Goal: Find specific page/section: Find specific page/section

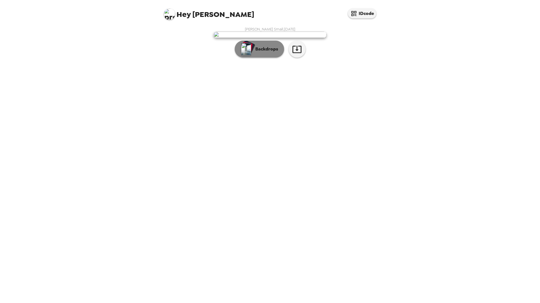
click at [274, 53] on p "Backdrops" at bounding box center [265, 49] width 26 height 7
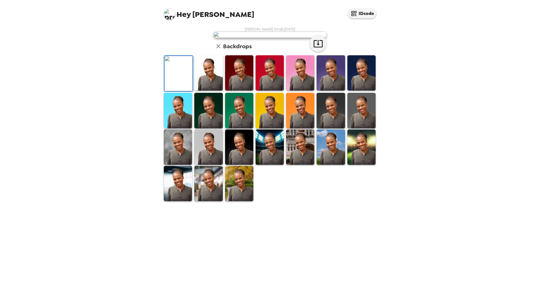
scroll to position [39, 0]
click at [207, 201] on img at bounding box center [208, 183] width 28 height 35
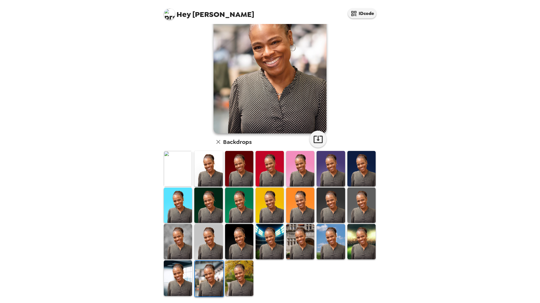
click at [185, 283] on img at bounding box center [178, 278] width 28 height 35
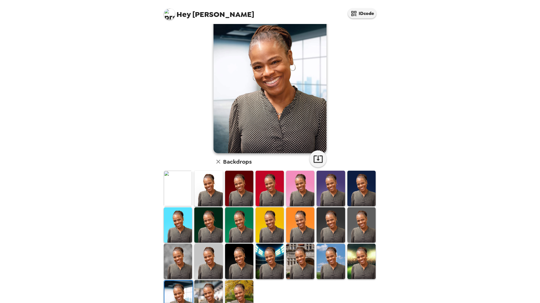
scroll to position [0, 0]
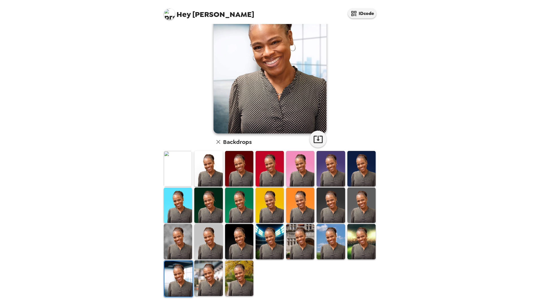
click at [210, 270] on img at bounding box center [208, 278] width 28 height 35
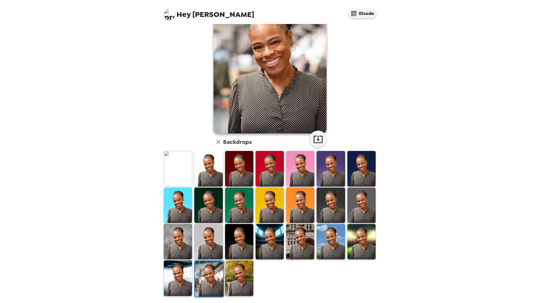
click at [238, 277] on img at bounding box center [239, 278] width 28 height 35
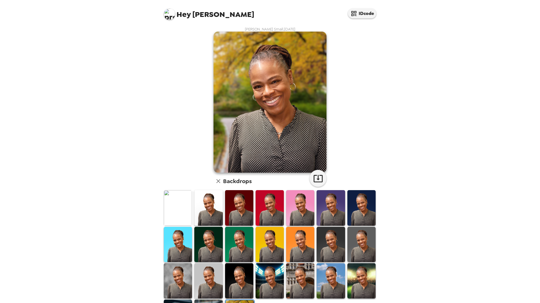
click at [268, 276] on img at bounding box center [269, 280] width 28 height 35
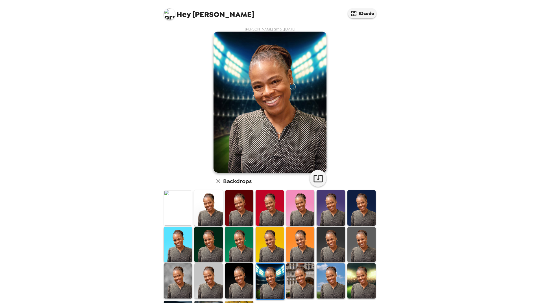
click at [296, 276] on img at bounding box center [300, 280] width 28 height 35
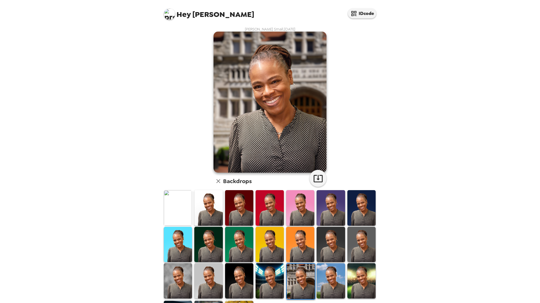
click at [353, 287] on img at bounding box center [361, 280] width 28 height 35
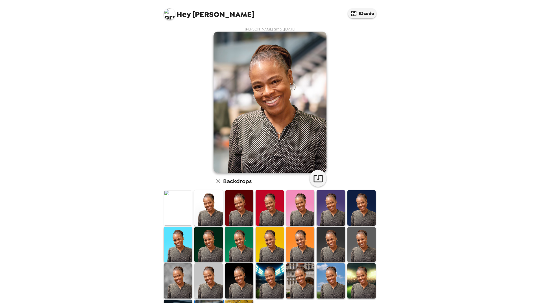
click at [172, 16] on img at bounding box center [169, 13] width 11 height 11
click at [261, 14] on div at bounding box center [270, 151] width 540 height 303
click at [354, 13] on icon "button" at bounding box center [353, 13] width 7 height 7
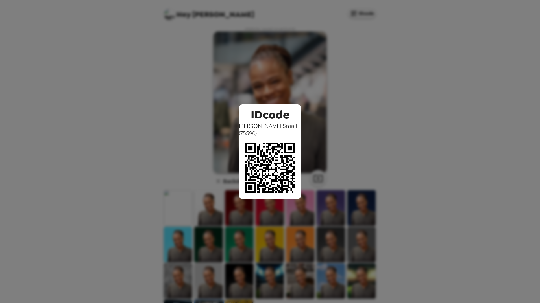
click at [337, 78] on div "IDcode LaTonya Small ( 75590 )" at bounding box center [270, 151] width 540 height 303
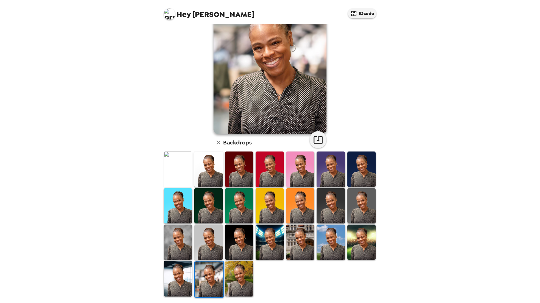
scroll to position [39, 0]
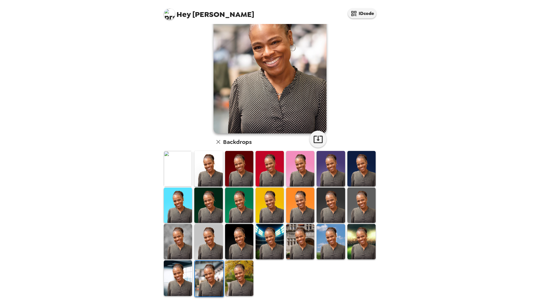
click at [216, 143] on icon "button" at bounding box center [218, 142] width 7 height 7
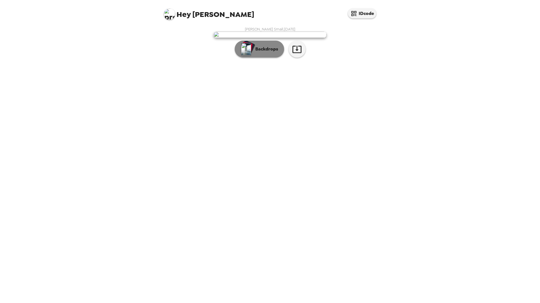
click at [265, 53] on p "Backdrops" at bounding box center [265, 49] width 26 height 7
click at [265, 58] on div "Backdrops" at bounding box center [269, 49] width 113 height 17
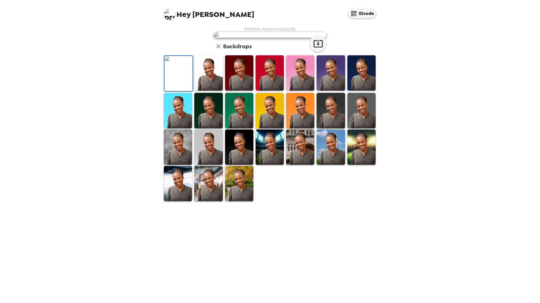
scroll to position [39, 0]
click at [214, 201] on img at bounding box center [208, 183] width 28 height 35
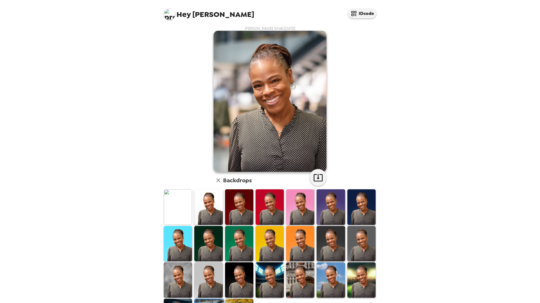
scroll to position [0, 0]
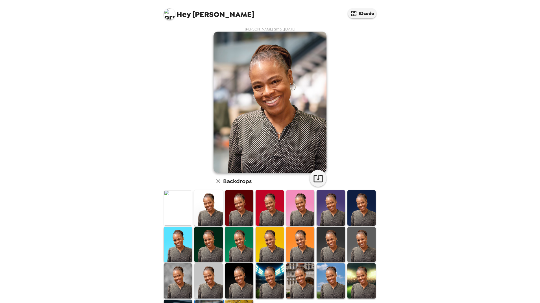
click at [216, 183] on icon "button" at bounding box center [218, 181] width 7 height 7
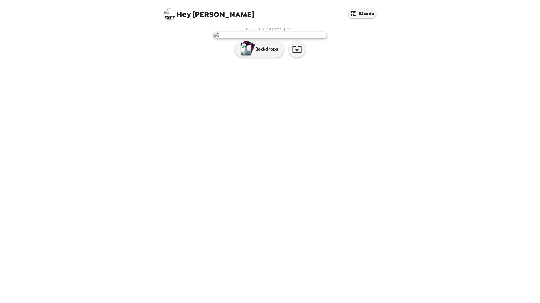
click at [248, 38] on img at bounding box center [269, 35] width 113 height 6
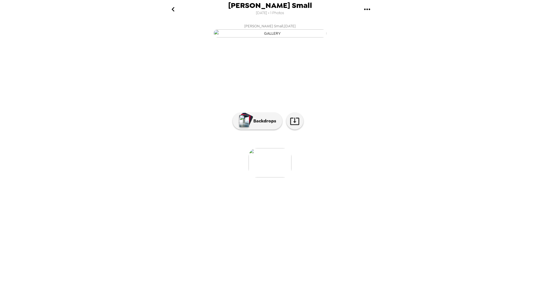
click at [270, 38] on img "button" at bounding box center [269, 33] width 113 height 8
click at [246, 127] on img "button" at bounding box center [244, 121] width 10 height 12
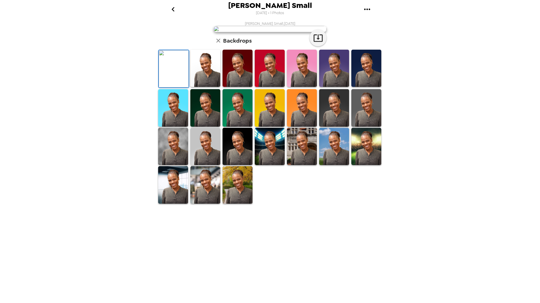
scroll to position [36, 0]
click at [208, 204] on img at bounding box center [205, 184] width 30 height 37
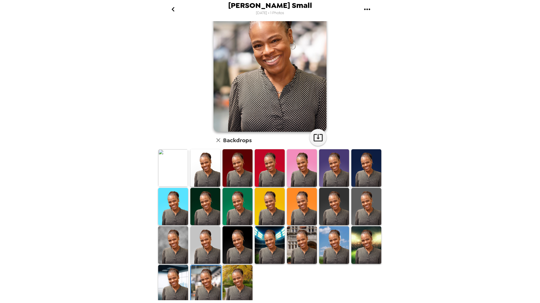
scroll to position [36, 0]
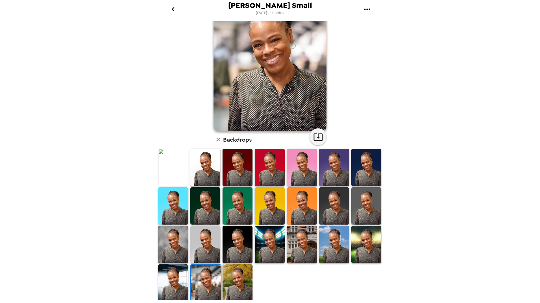
click at [270, 63] on img at bounding box center [269, 60] width 113 height 141
click at [267, 67] on img at bounding box center [269, 60] width 113 height 141
click at [256, 97] on img at bounding box center [269, 60] width 113 height 141
click at [282, 110] on img at bounding box center [269, 60] width 113 height 141
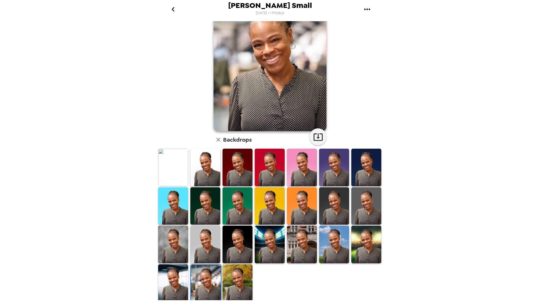
click at [300, 121] on img at bounding box center [269, 60] width 113 height 141
click at [298, 121] on img at bounding box center [269, 60] width 113 height 141
click at [298, 120] on img at bounding box center [269, 60] width 113 height 141
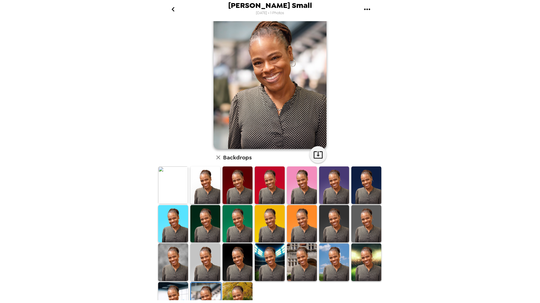
scroll to position [0, 0]
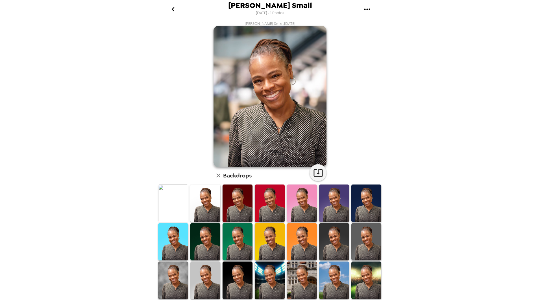
click at [277, 113] on img at bounding box center [269, 96] width 113 height 141
click at [366, 10] on icon "gallery menu" at bounding box center [366, 9] width 9 height 9
click at [353, 108] on div at bounding box center [270, 151] width 540 height 303
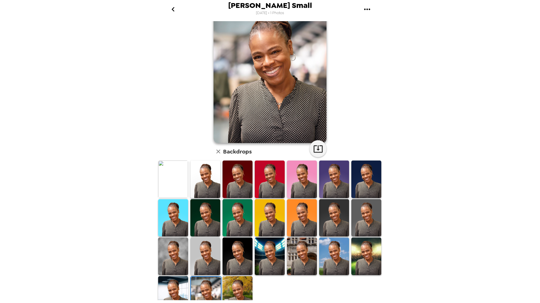
scroll to position [36, 0]
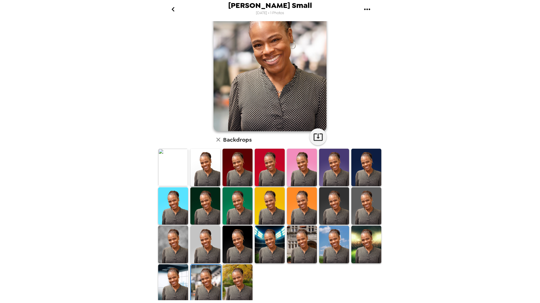
drag, startPoint x: 283, startPoint y: 273, endPoint x: 284, endPoint y: 267, distance: 6.3
click at [283, 272] on div at bounding box center [271, 225] width 228 height 155
click at [217, 138] on icon "button" at bounding box center [218, 140] width 4 height 4
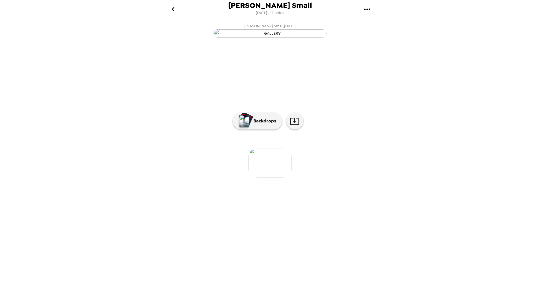
click at [266, 38] on img "button" at bounding box center [269, 33] width 113 height 8
click at [261, 178] on img at bounding box center [269, 162] width 43 height 29
click at [256, 130] on button "Backdrops" at bounding box center [257, 121] width 49 height 17
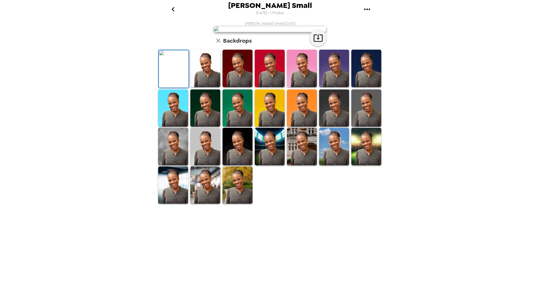
scroll to position [36, 0]
click at [213, 204] on img at bounding box center [205, 186] width 30 height 38
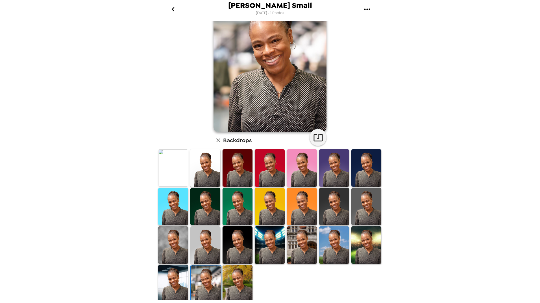
scroll to position [36, 0]
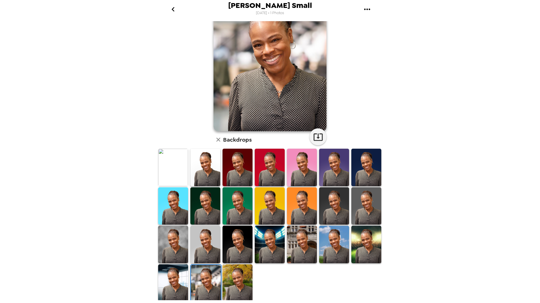
click at [208, 275] on img at bounding box center [206, 284] width 30 height 38
click at [285, 286] on div at bounding box center [271, 225] width 228 height 155
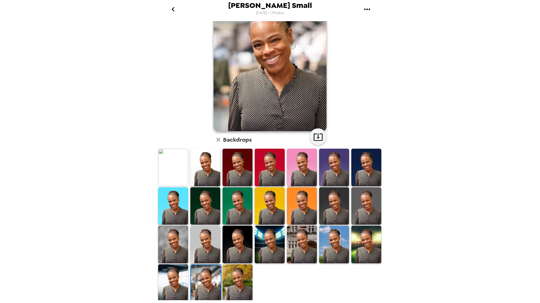
click at [205, 282] on img at bounding box center [206, 284] width 30 height 38
click at [166, 156] on img at bounding box center [173, 168] width 30 height 38
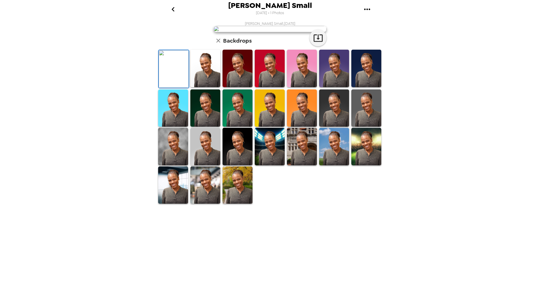
click at [204, 204] on img at bounding box center [205, 186] width 30 height 38
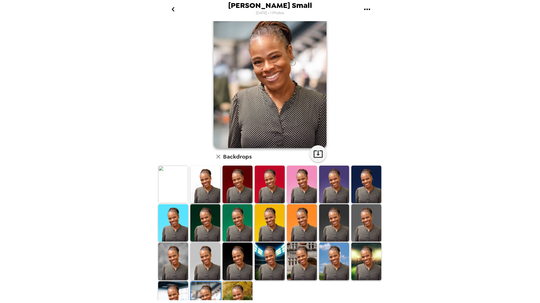
scroll to position [0, 0]
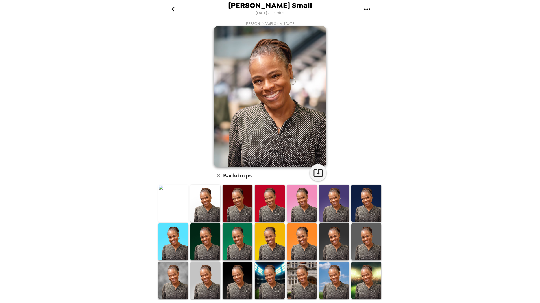
click at [435, 40] on div "[PERSON_NAME] Small [DATE] • 1 Photos [PERSON_NAME] Small , [DATE] Backdrops" at bounding box center [270, 151] width 540 height 303
click at [270, 280] on img at bounding box center [270, 281] width 30 height 38
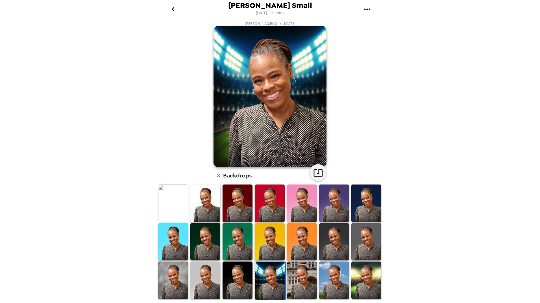
click at [301, 274] on img at bounding box center [302, 281] width 30 height 38
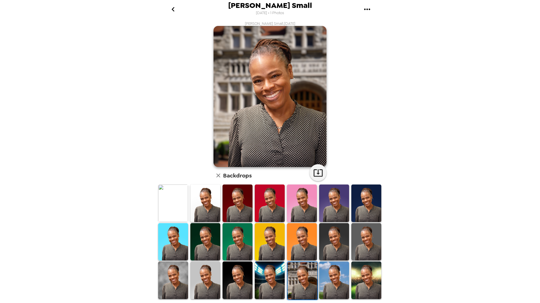
click at [328, 274] on img at bounding box center [334, 281] width 30 height 38
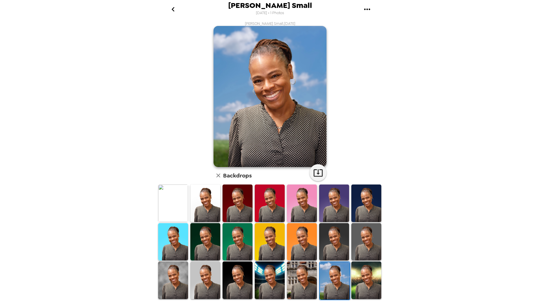
click at [356, 286] on img at bounding box center [366, 281] width 30 height 38
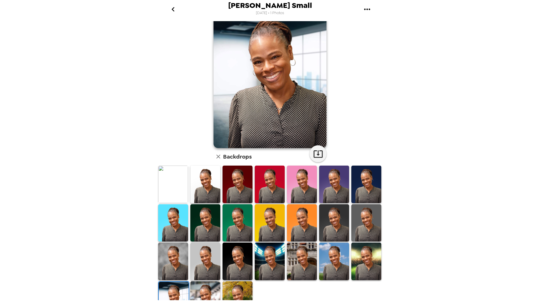
scroll to position [28, 0]
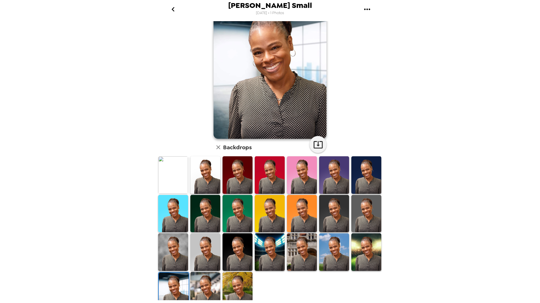
click at [335, 219] on img at bounding box center [334, 213] width 30 height 37
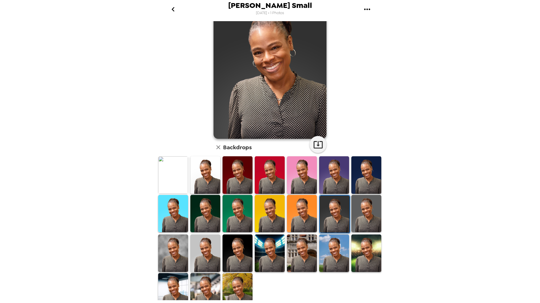
click at [206, 286] on img at bounding box center [205, 291] width 30 height 37
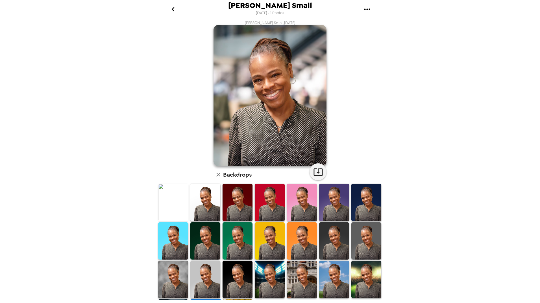
scroll to position [0, 0]
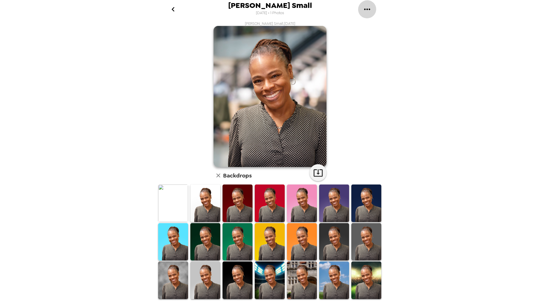
click at [368, 8] on icon "gallery menu" at bounding box center [366, 9] width 9 height 9
click at [369, 9] on icon "gallery menu" at bounding box center [367, 8] width 6 height 1
click at [366, 10] on div at bounding box center [270, 151] width 540 height 303
drag, startPoint x: 366, startPoint y: 10, endPoint x: 355, endPoint y: 25, distance: 18.7
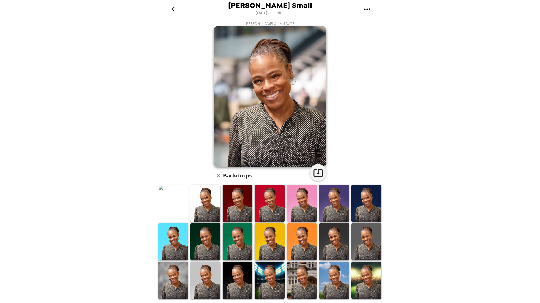
click at [357, 23] on div "LaTonya Small , 09-18-2025 Backdrops" at bounding box center [270, 180] width 226 height 318
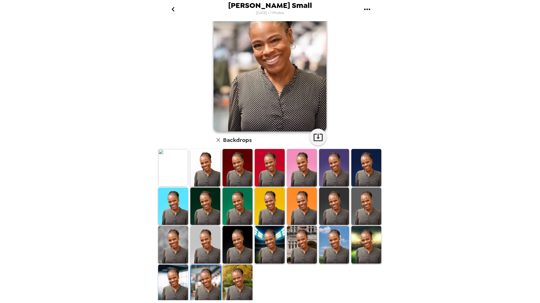
scroll to position [36, 0]
click at [318, 141] on icon "button" at bounding box center [318, 137] width 10 height 10
click at [276, 291] on div at bounding box center [271, 225] width 228 height 155
click at [316, 139] on icon "button" at bounding box center [318, 137] width 10 height 10
click at [315, 139] on icon "button" at bounding box center [318, 137] width 10 height 10
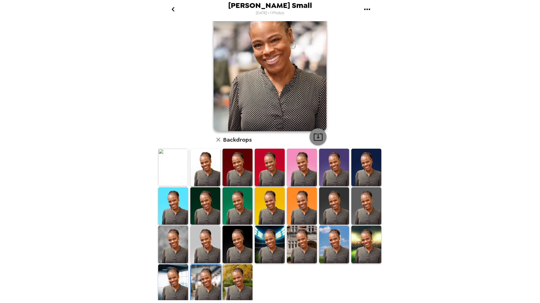
click at [318, 140] on icon "button" at bounding box center [317, 137] width 9 height 7
click at [295, 285] on div at bounding box center [271, 225] width 228 height 155
click at [318, 136] on icon "button" at bounding box center [318, 137] width 10 height 10
